Goal: Task Accomplishment & Management: Use online tool/utility

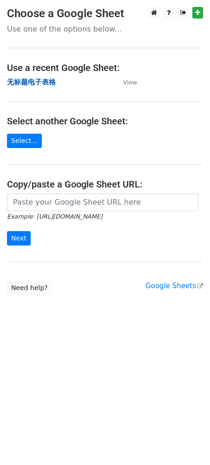
click at [27, 78] on strong "无标题电子表格" at bounding box center [31, 82] width 49 height 8
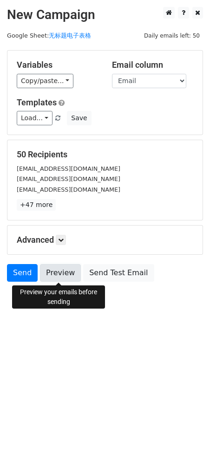
click at [71, 280] on link "Preview" at bounding box center [60, 273] width 41 height 18
click at [68, 276] on link "Preview" at bounding box center [60, 273] width 41 height 18
click at [61, 276] on link "Preview" at bounding box center [60, 273] width 41 height 18
click at [61, 275] on link "Preview" at bounding box center [60, 273] width 41 height 18
